Goal: Communication & Community: Answer question/provide support

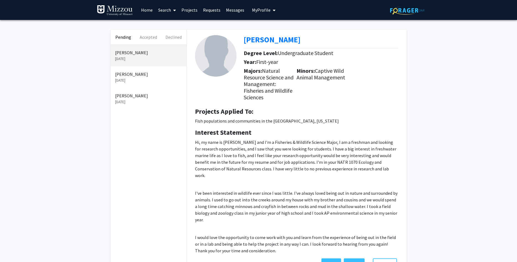
click at [127, 76] on p "[PERSON_NAME]" at bounding box center [148, 74] width 67 height 7
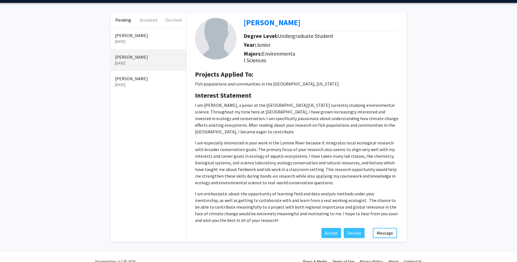
scroll to position [33, 0]
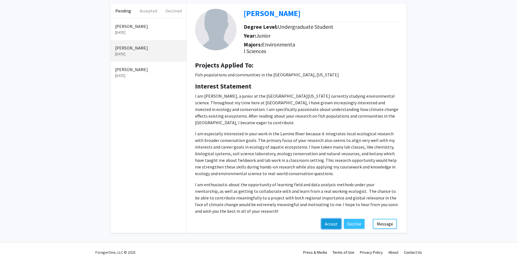
click at [330, 222] on button "Accept" at bounding box center [332, 224] width 20 height 10
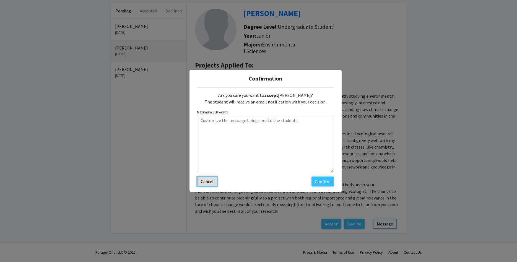
click at [198, 182] on button "Cancel" at bounding box center [207, 182] width 20 height 10
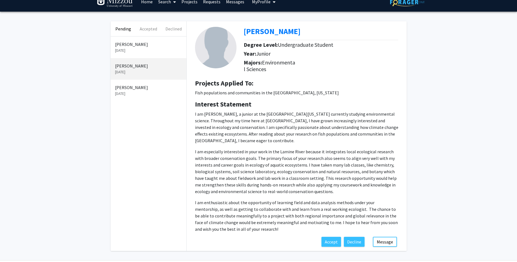
scroll to position [0, 0]
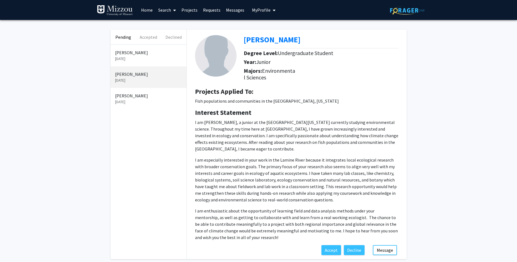
click at [124, 55] on p "[PERSON_NAME]" at bounding box center [148, 52] width 67 height 7
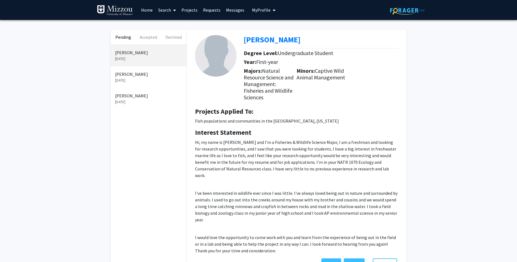
scroll to position [26, 0]
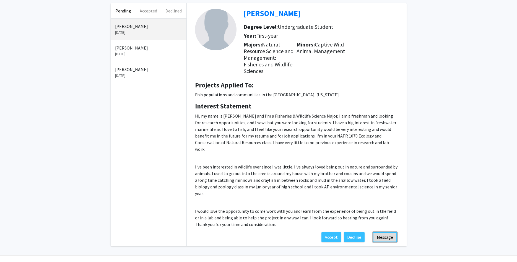
click at [391, 232] on button "Message" at bounding box center [385, 237] width 24 height 10
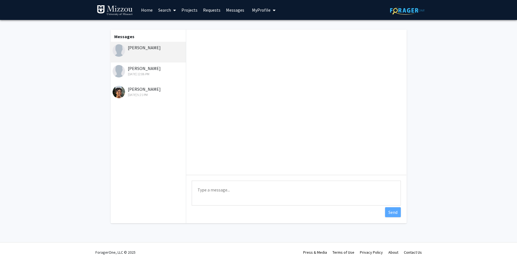
click at [278, 191] on textarea "Type a message" at bounding box center [296, 193] width 209 height 25
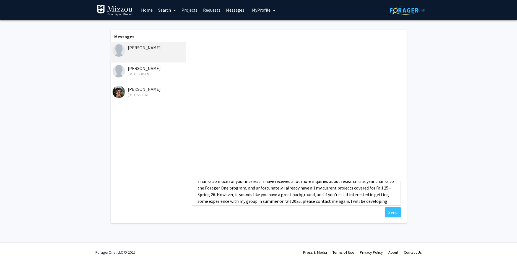
scroll to position [33, 0]
drag, startPoint x: 297, startPoint y: 199, endPoint x: 279, endPoint y: 200, distance: 17.8
click at [279, 200] on textarea "Hi [PERSON_NAME], Thanks so much for your interest! I have received a lot more …" at bounding box center [296, 193] width 209 height 25
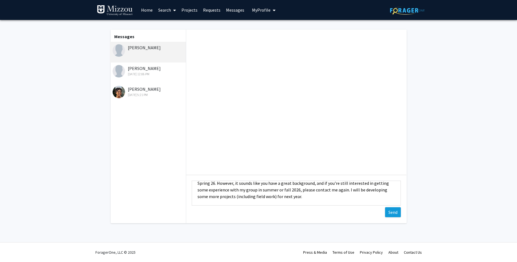
type textarea "Hi [PERSON_NAME], Thanks so much for your interest! I have received a lot more …"
click at [387, 213] on button "Send" at bounding box center [393, 212] width 16 height 10
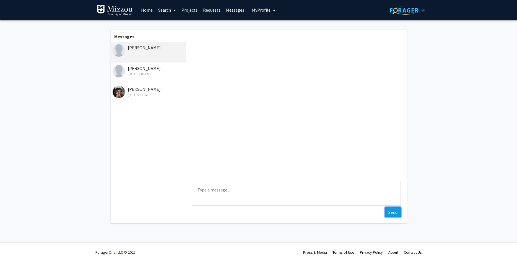
scroll to position [0, 0]
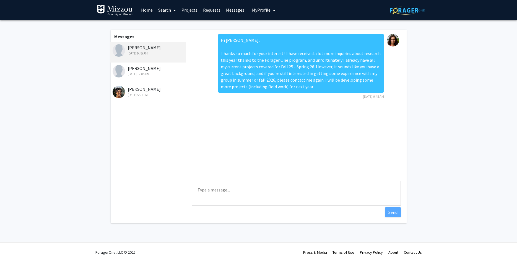
drag, startPoint x: 162, startPoint y: 49, endPoint x: 128, endPoint y: 49, distance: 33.8
click at [128, 49] on div "[PERSON_NAME] [DATE] 9:45 AM" at bounding box center [149, 50] width 72 height 12
copy div "[PERSON_NAME]"
